Goal: Task Accomplishment & Management: Manage account settings

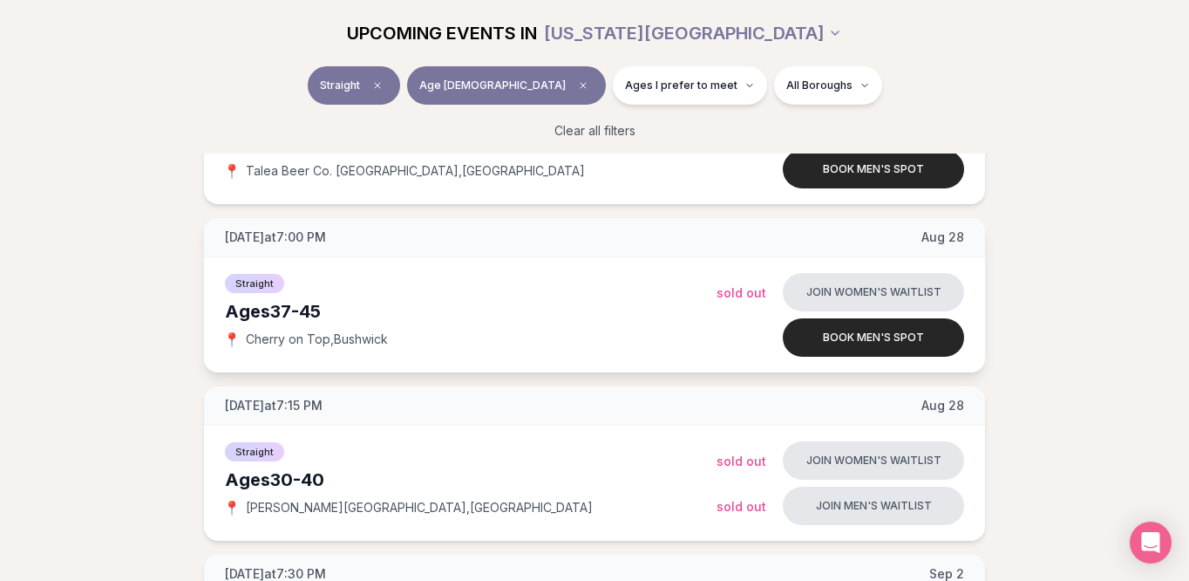
scroll to position [679, 0]
click at [316, 310] on div "Ages [DEMOGRAPHIC_DATA]" at bounding box center [471, 311] width 492 height 24
copy div "Ages [DEMOGRAPHIC_DATA]"
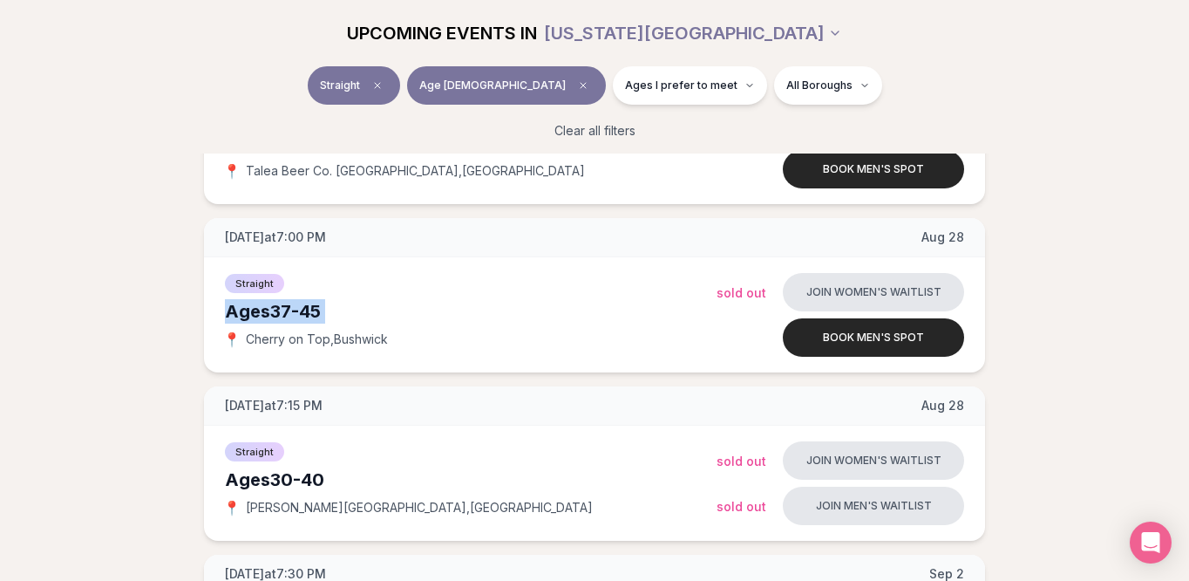
drag, startPoint x: 214, startPoint y: 304, endPoint x: 401, endPoint y: 329, distance: 189.1
click at [401, 329] on div "Straight Ages [DEMOGRAPHIC_DATA] 📍 Cherry on Top , Bushwick Join women's waitli…" at bounding box center [594, 314] width 781 height 115
copy div "Ages [DEMOGRAPHIC_DATA] 📍 Cherry on Top , Bushwick"
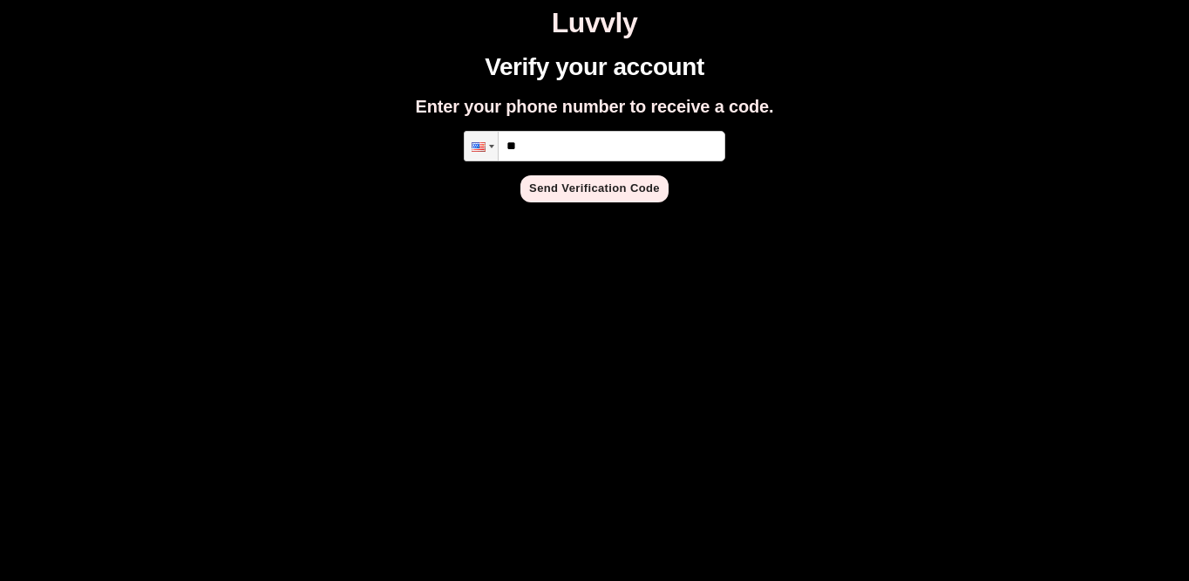
click at [600, 138] on input "**" at bounding box center [595, 146] width 262 height 31
type input "**********"
click at [567, 194] on button "Send Verification Code" at bounding box center [594, 188] width 148 height 27
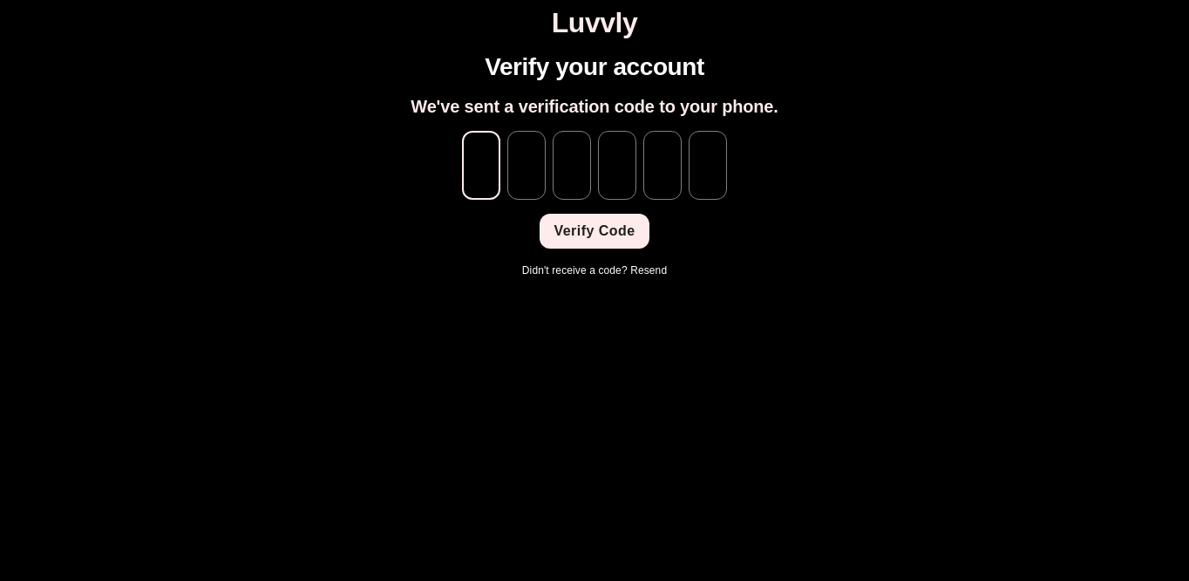
type input "*"
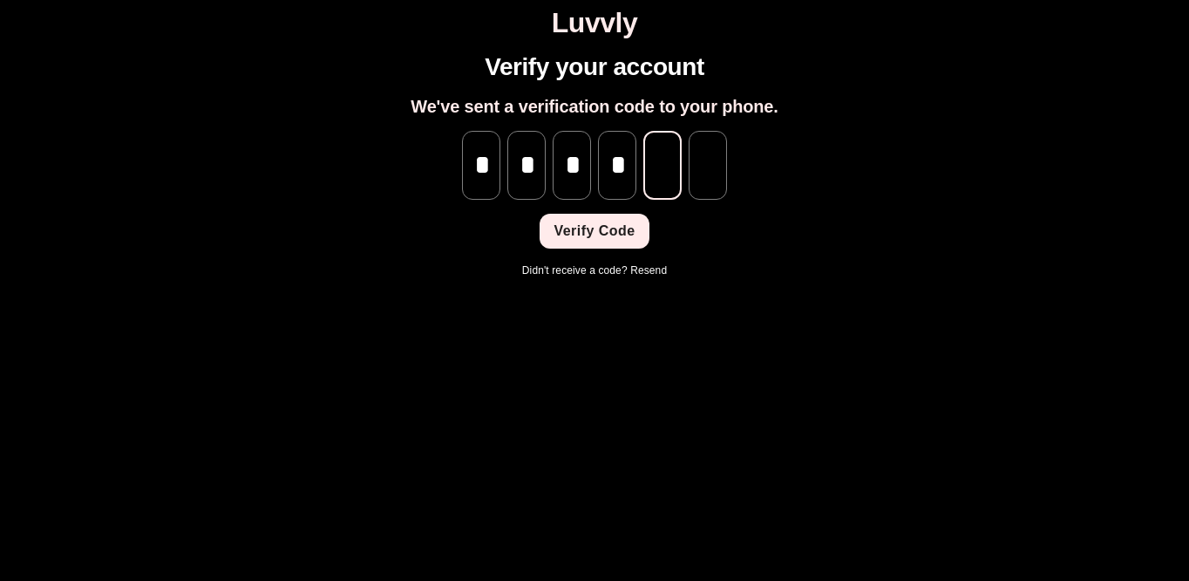
type input "*"
click at [579, 229] on button "Verify Code" at bounding box center [594, 231] width 109 height 35
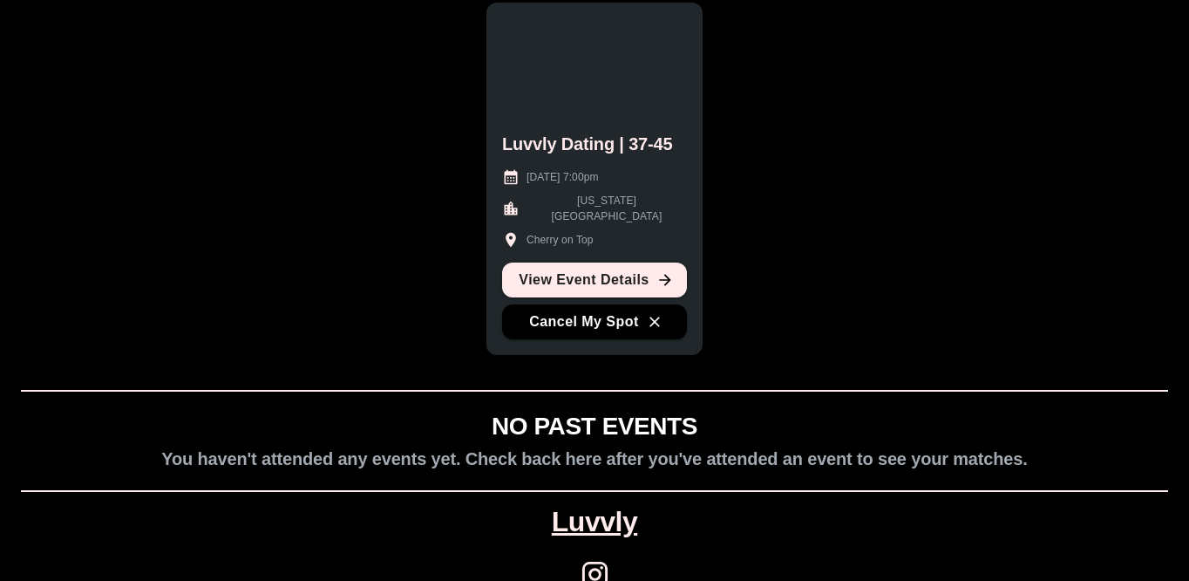
scroll to position [179, 0]
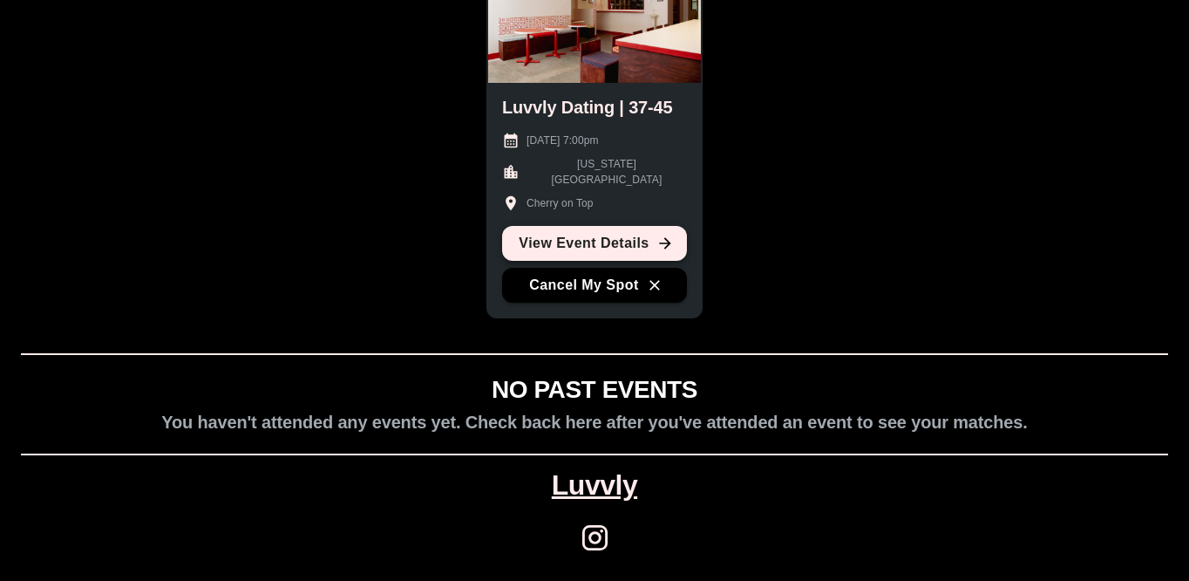
click at [622, 242] on link "View Event Details" at bounding box center [594, 243] width 185 height 35
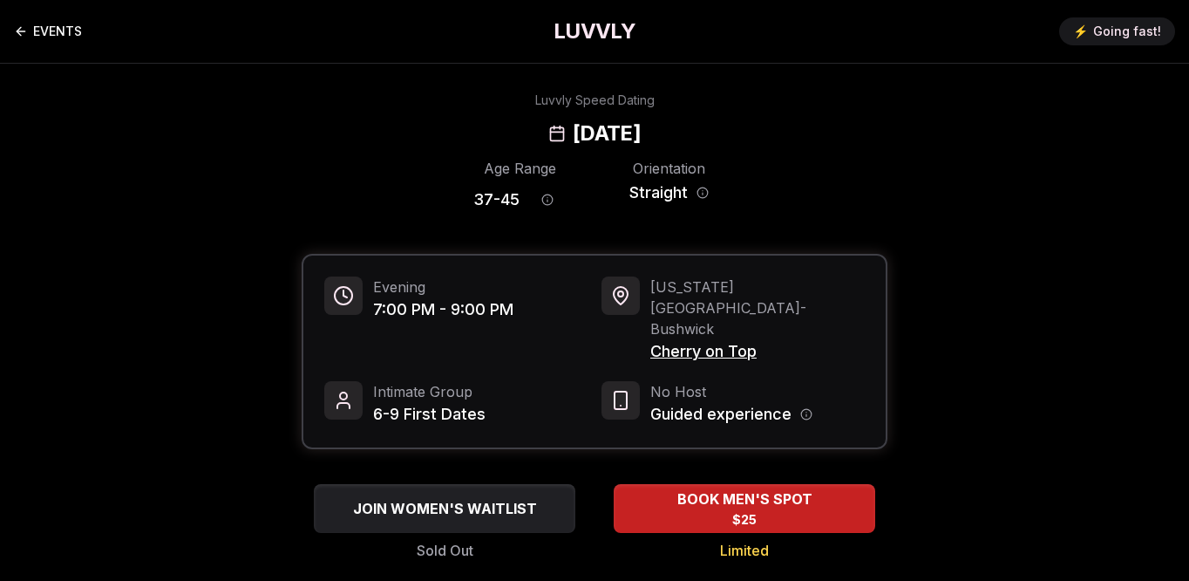
click at [14, 24] on icon "Back to events" at bounding box center [21, 31] width 14 height 14
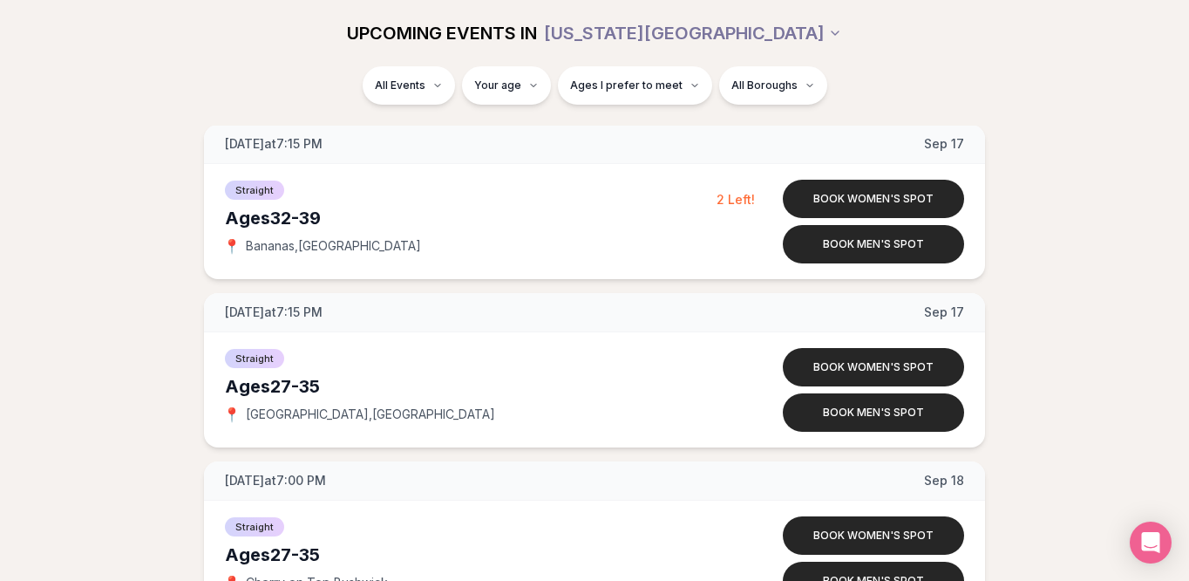
scroll to position [4963, 0]
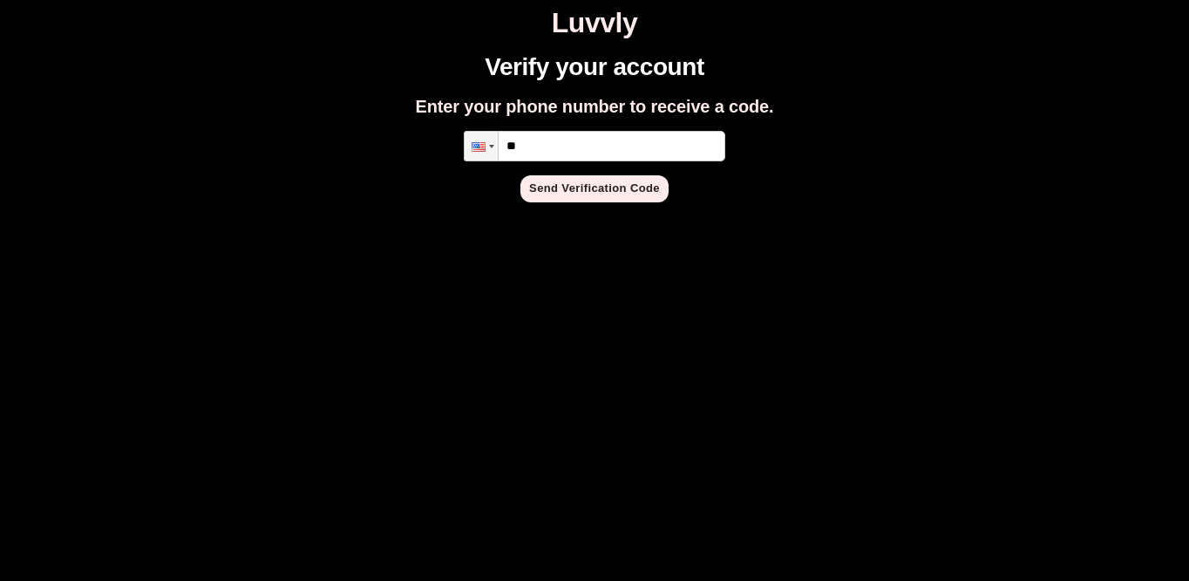
click at [635, 138] on input "**" at bounding box center [595, 146] width 262 height 31
type input "**********"
click at [634, 185] on button "Send Verification Code" at bounding box center [594, 188] width 148 height 27
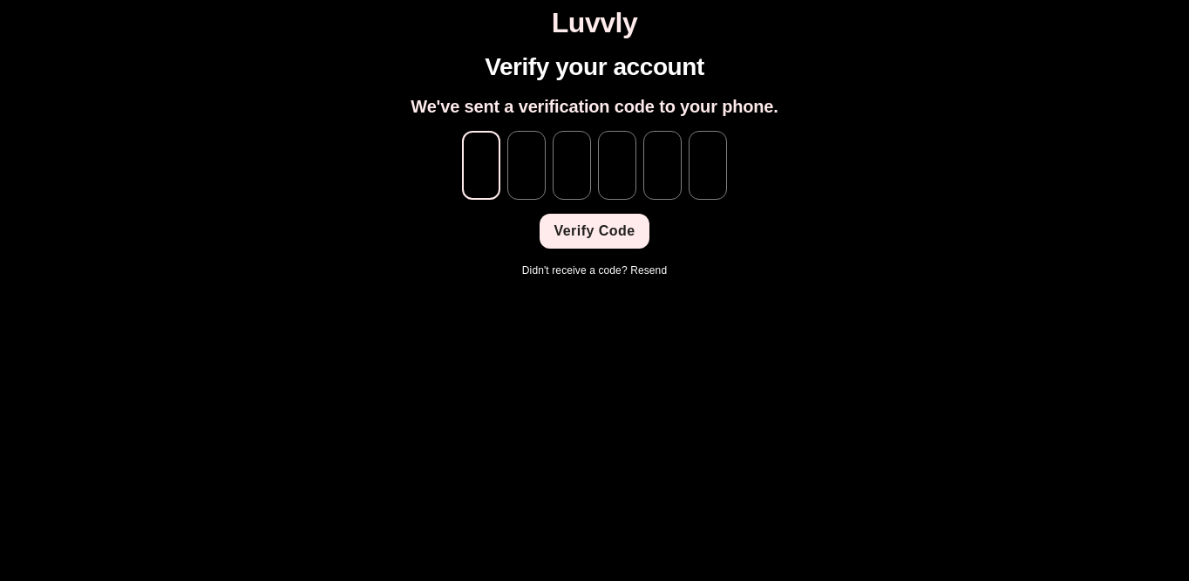
type input "*"
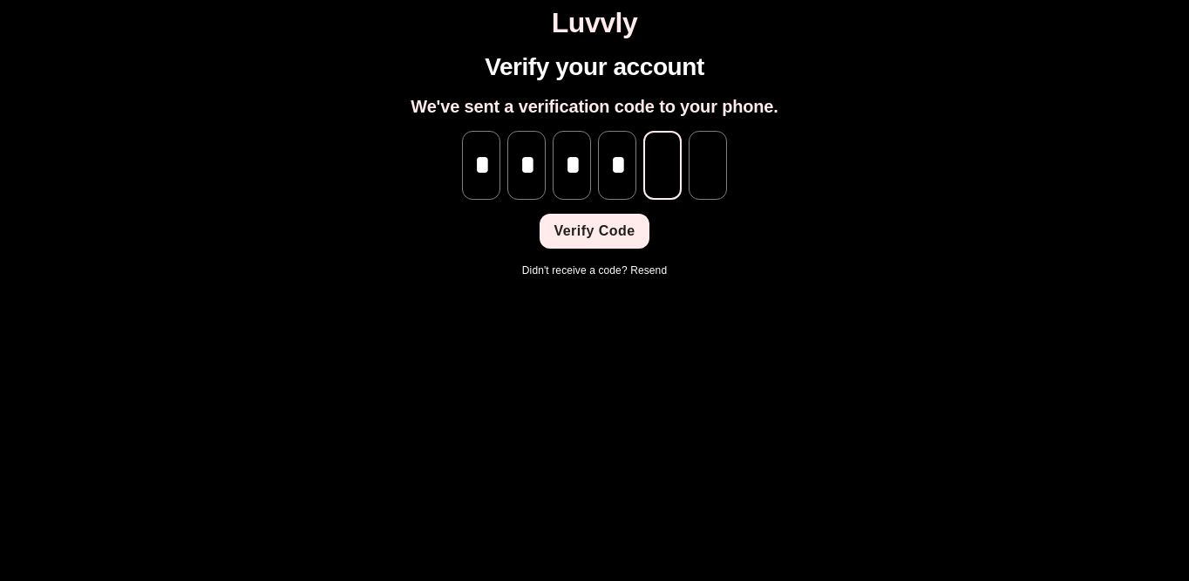
type input "*"
click at [595, 236] on button "Verify Code" at bounding box center [594, 231] width 109 height 35
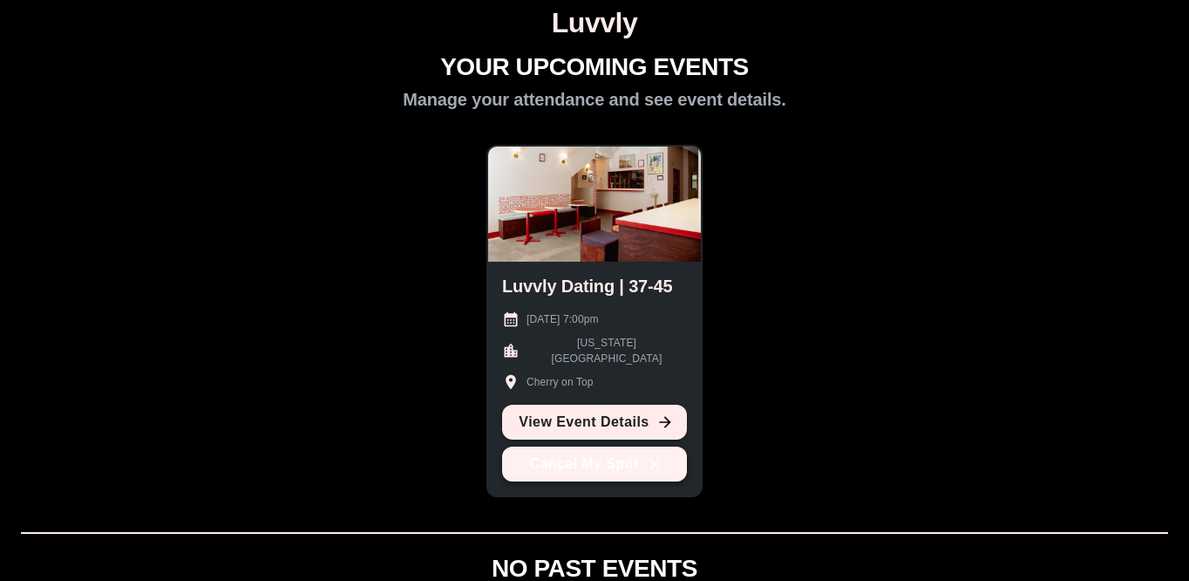
click at [590, 450] on button "Cancel My Spot" at bounding box center [594, 463] width 185 height 35
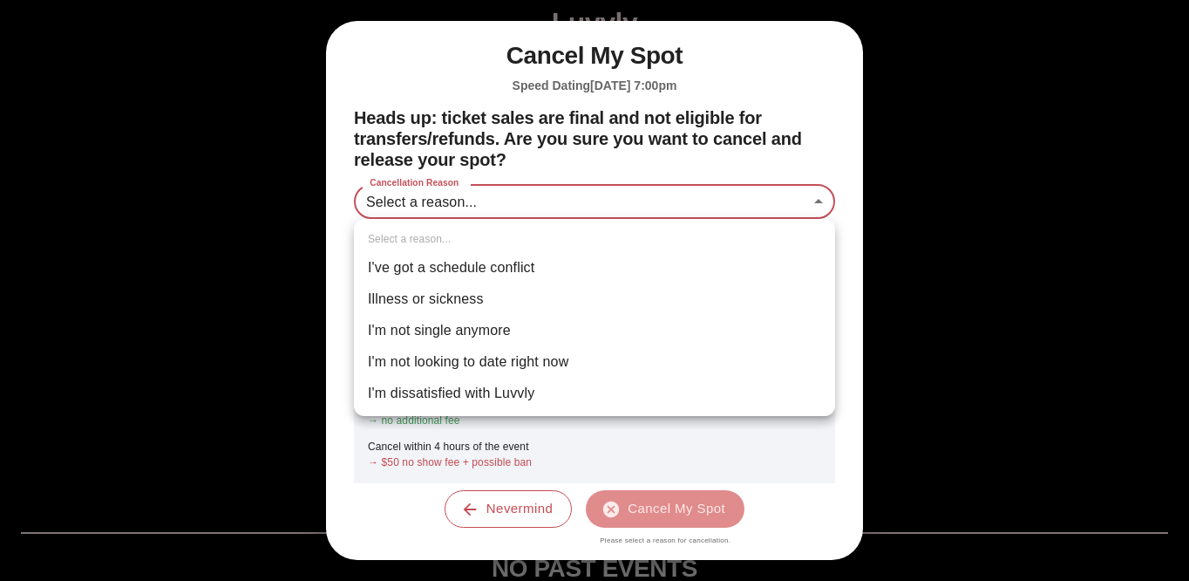
click at [512, 195] on body "Luvvly YOUR UPCOMING EVENTS Manage your attendance and see event details. Luvvl…" at bounding box center [594, 379] width 1175 height 745
click at [483, 270] on li "I've got a schedule conflict" at bounding box center [594, 267] width 481 height 31
type input "**********"
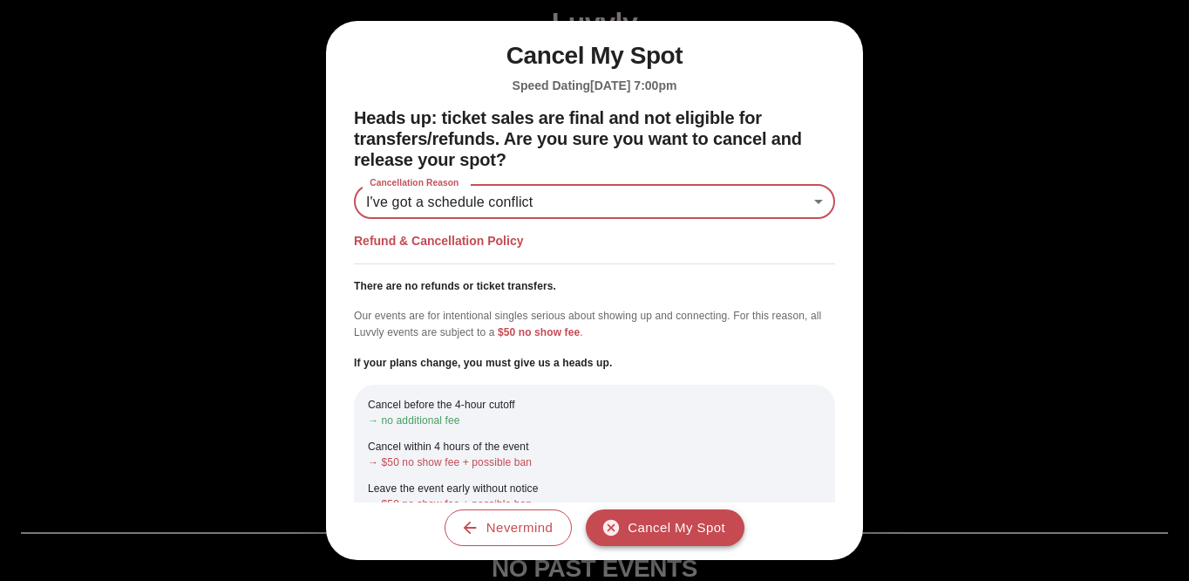
click at [613, 513] on button "Cancel My Spot" at bounding box center [665, 527] width 159 height 37
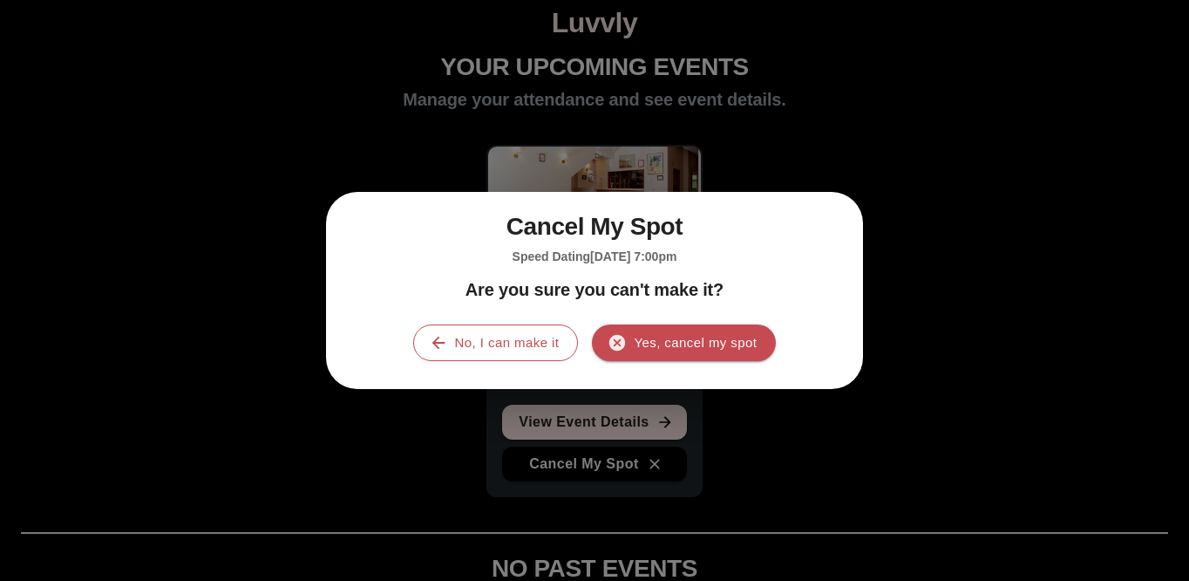
click at [702, 250] on h5 "Speed Dating August 28th 2025 @ 7:00pm" at bounding box center [594, 256] width 481 height 17
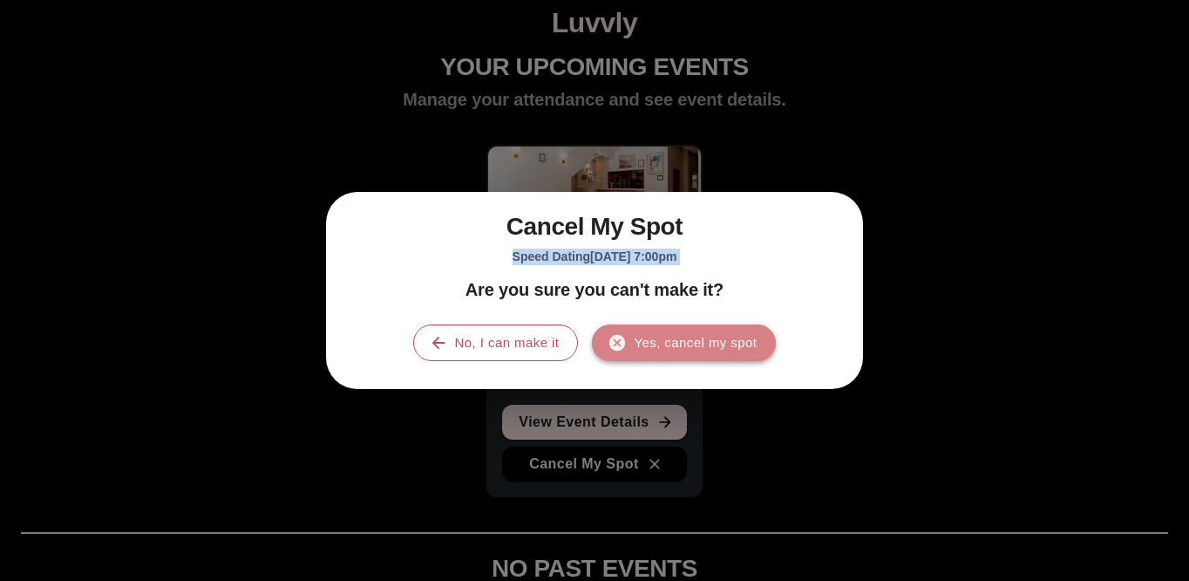
click at [692, 348] on button "Yes, cancel my spot" at bounding box center [684, 342] width 184 height 37
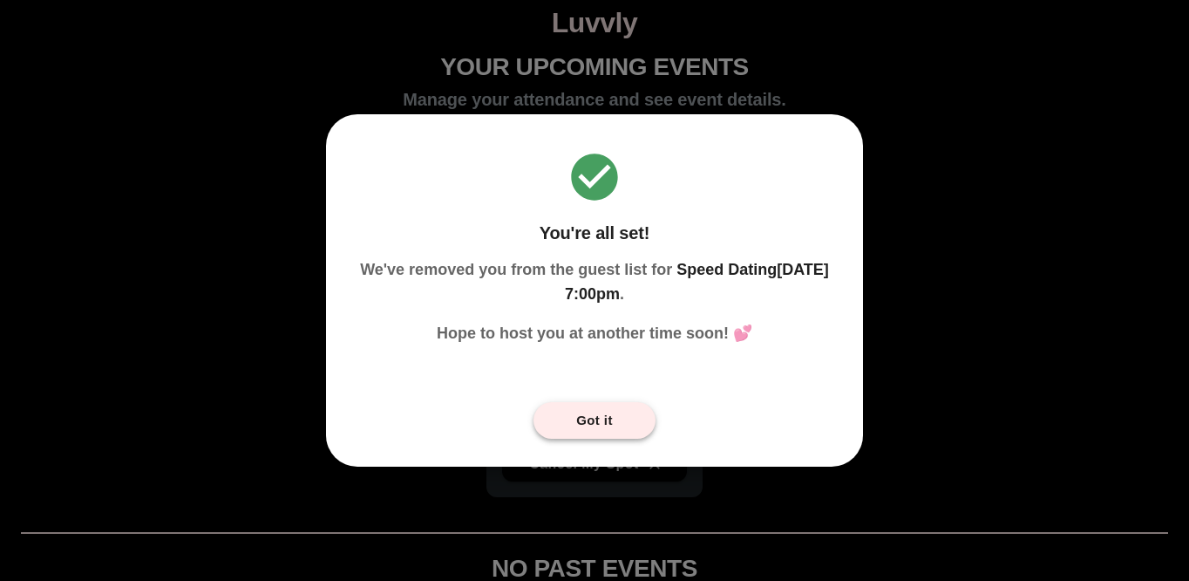
click at [609, 415] on button "Got it" at bounding box center [594, 420] width 122 height 37
